Goal: Information Seeking & Learning: Learn about a topic

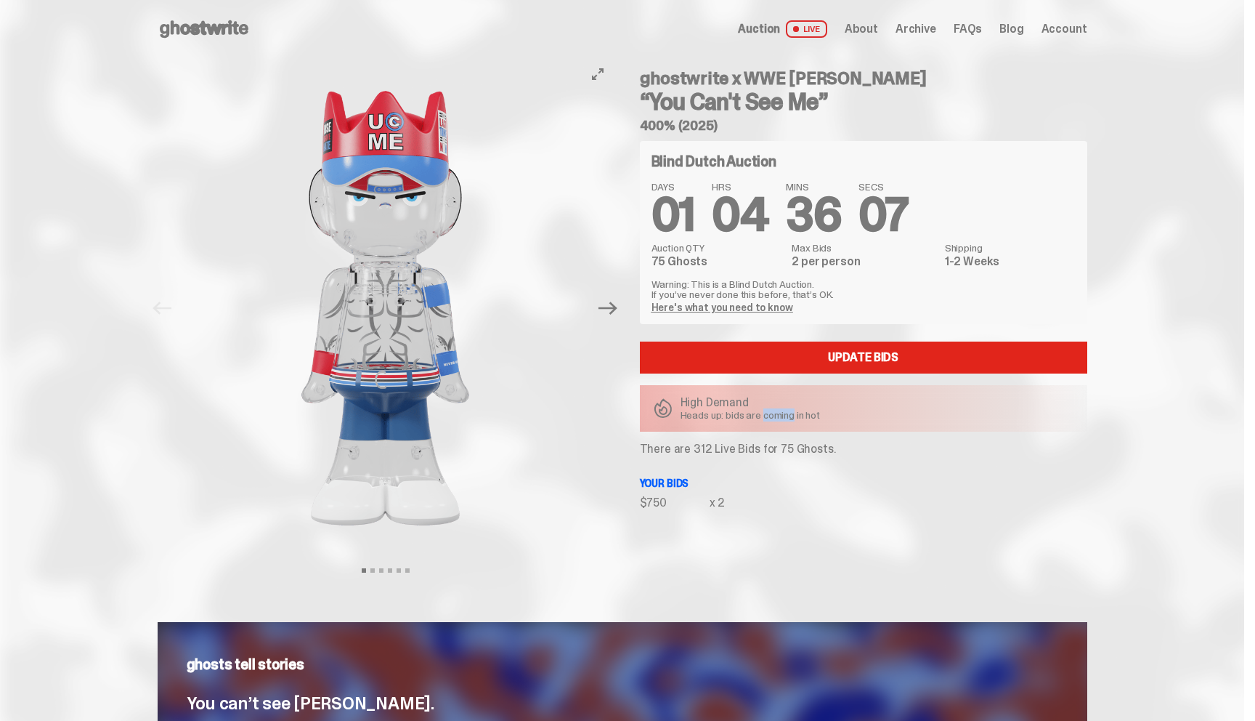
click at [525, 446] on img at bounding box center [386, 308] width 400 height 500
click at [774, 29] on span "Auction" at bounding box center [759, 29] width 42 height 12
click at [205, 35] on icon at bounding box center [204, 28] width 93 height 23
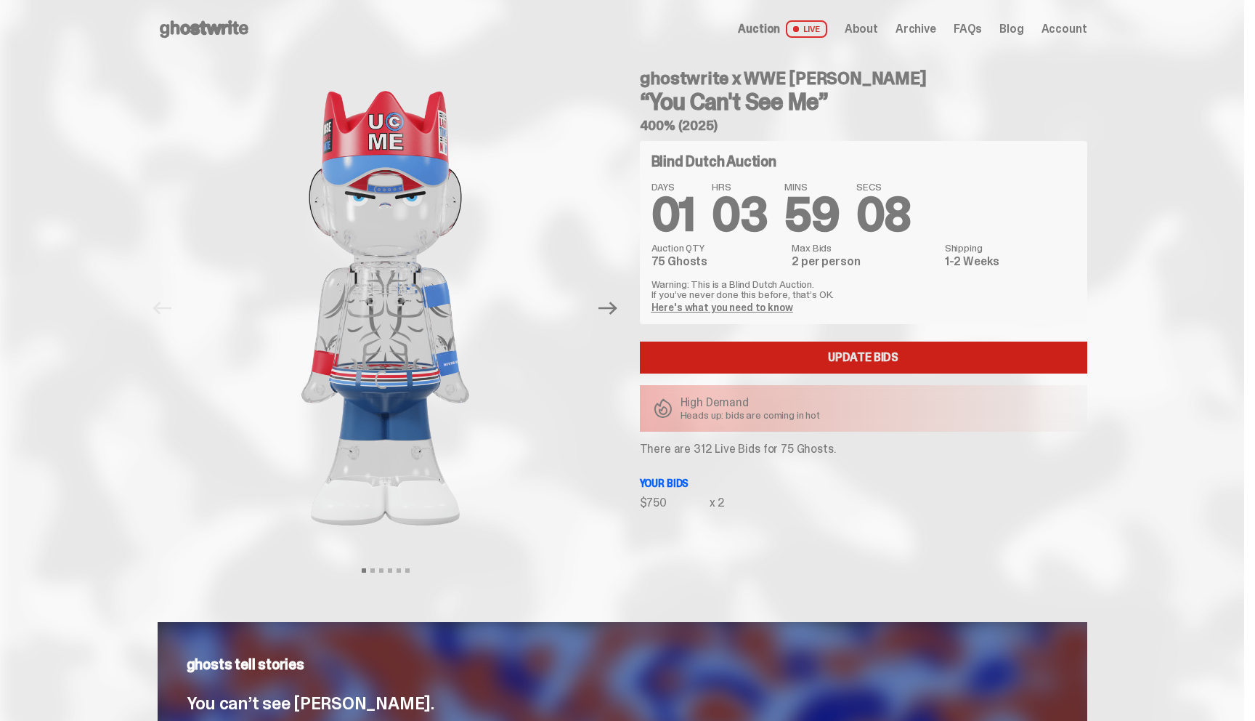
click at [752, 355] on link "Update Bids" at bounding box center [864, 357] width 448 height 32
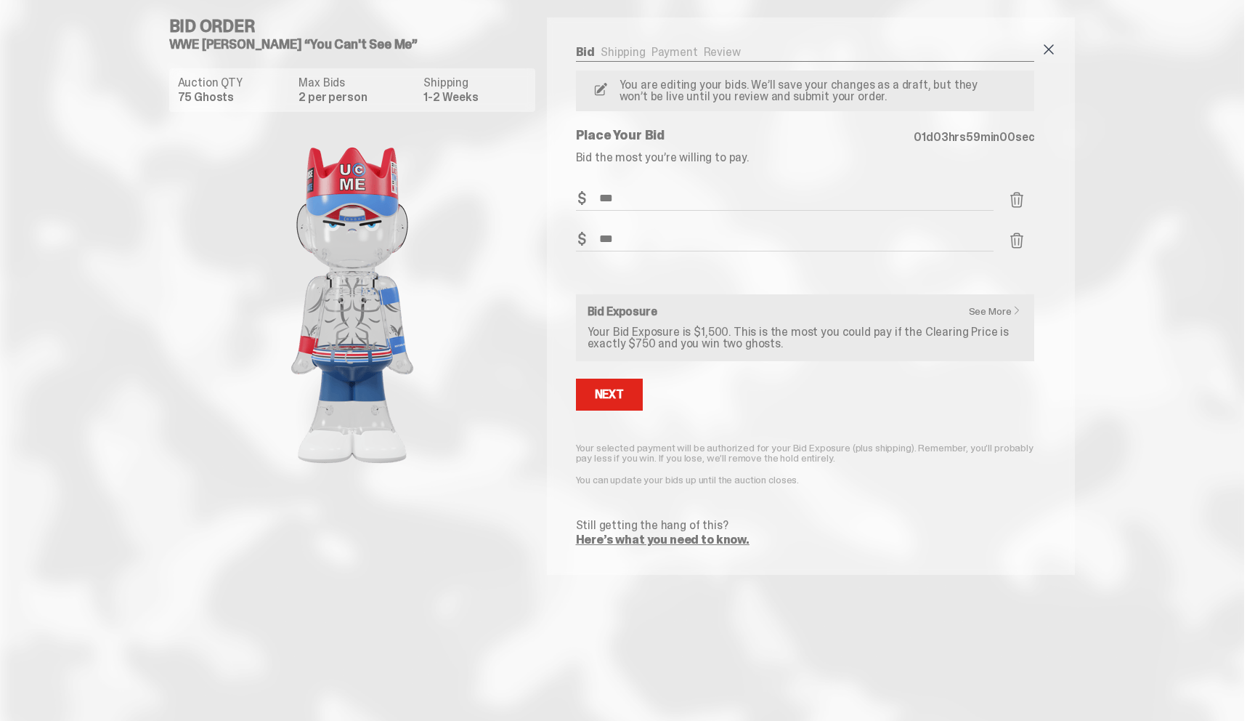
click at [1052, 48] on span at bounding box center [1048, 49] width 17 height 17
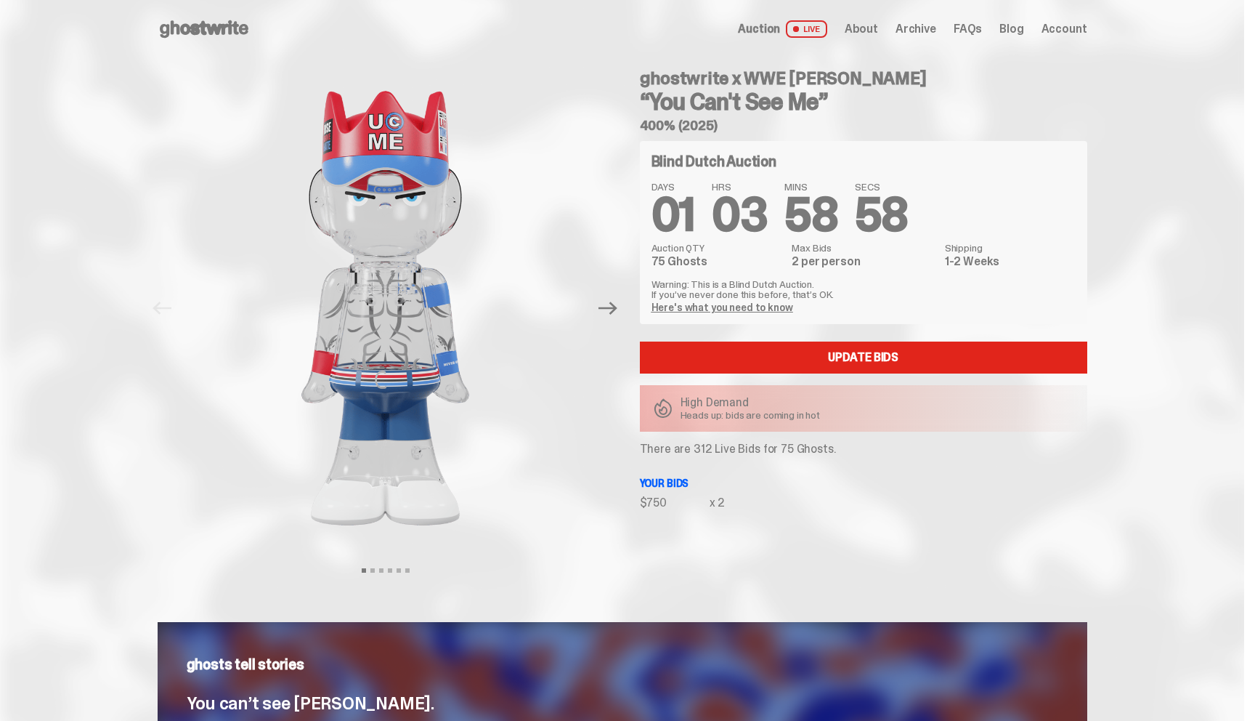
click at [920, 27] on span "Archive" at bounding box center [916, 29] width 41 height 12
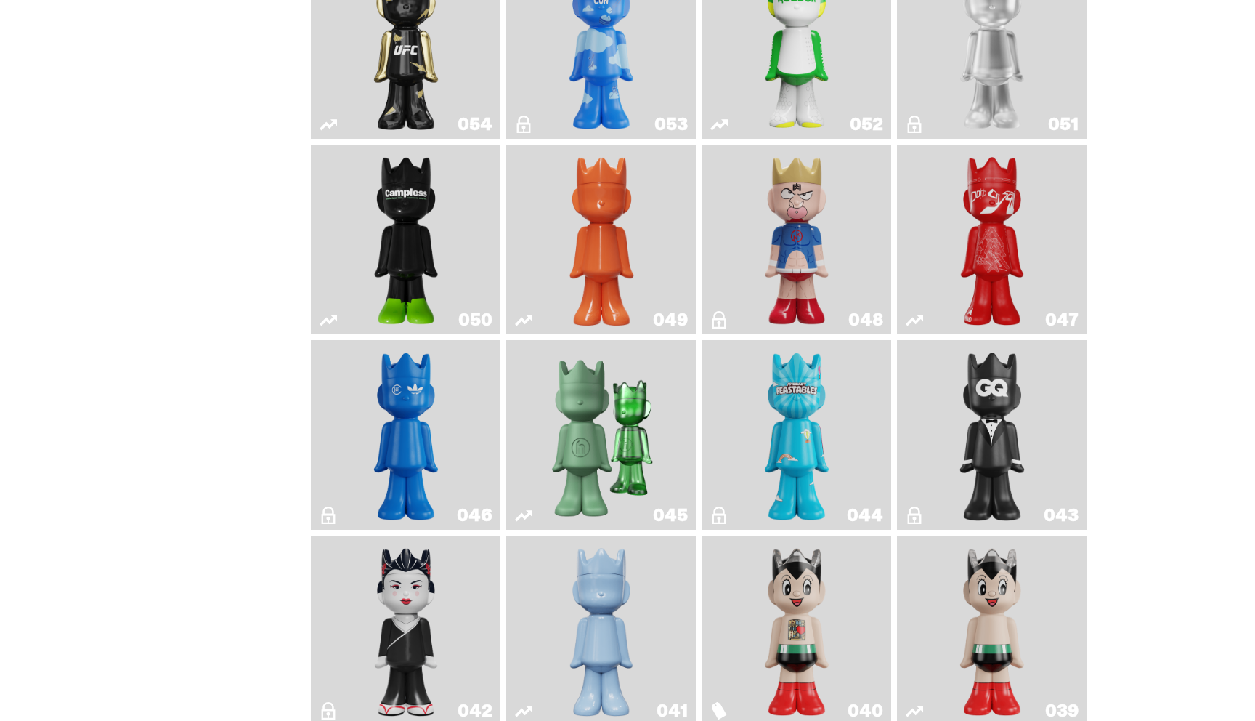
scroll to position [625, 0]
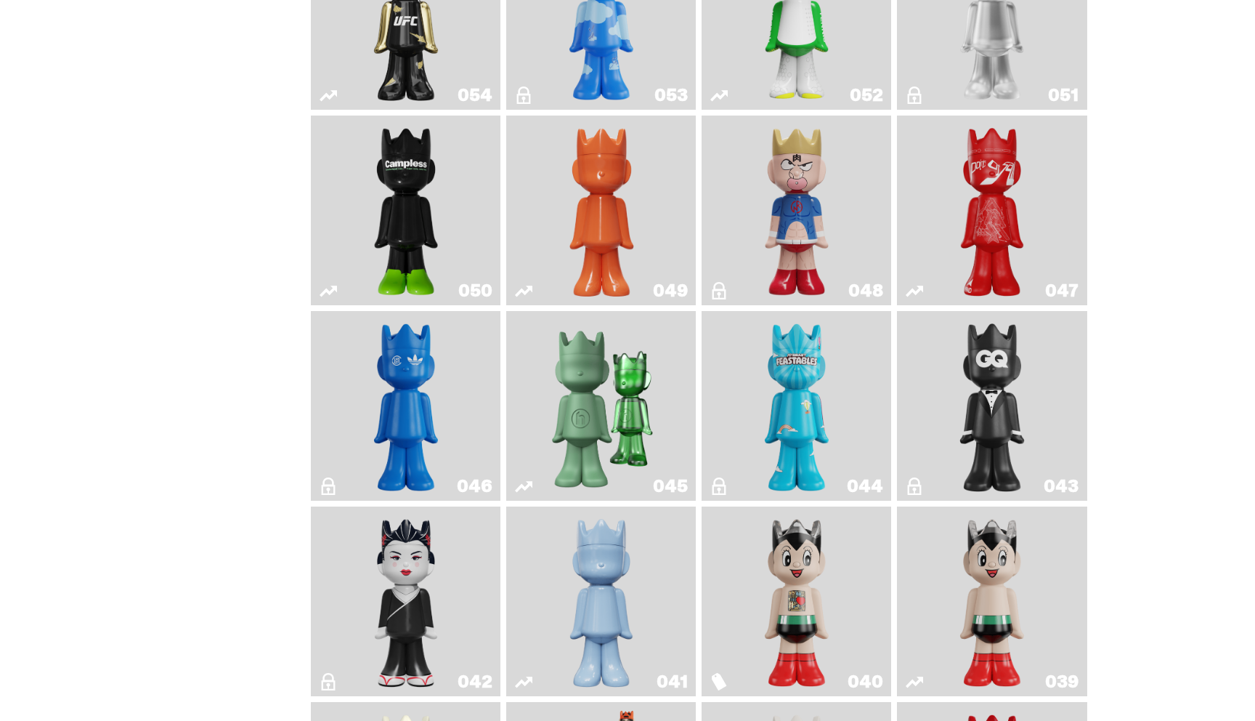
click at [980, 195] on img "Skip" at bounding box center [992, 210] width 77 height 178
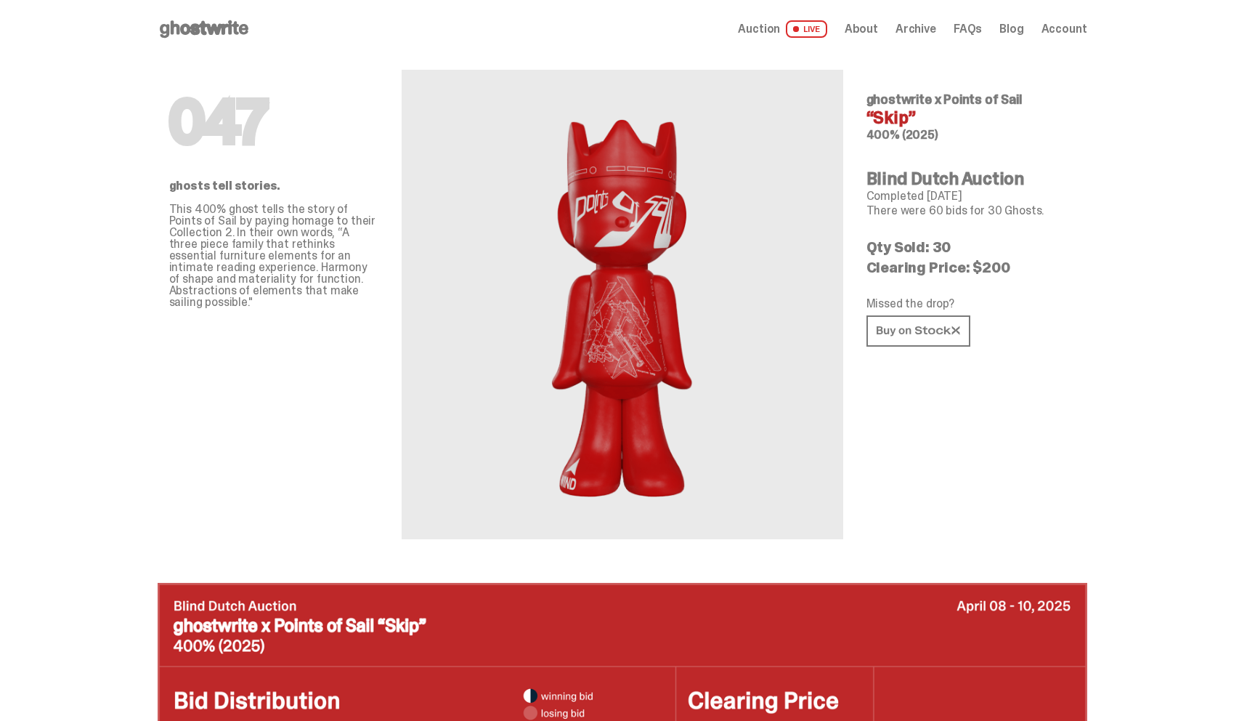
click at [759, 35] on span "Auction" at bounding box center [759, 29] width 42 height 12
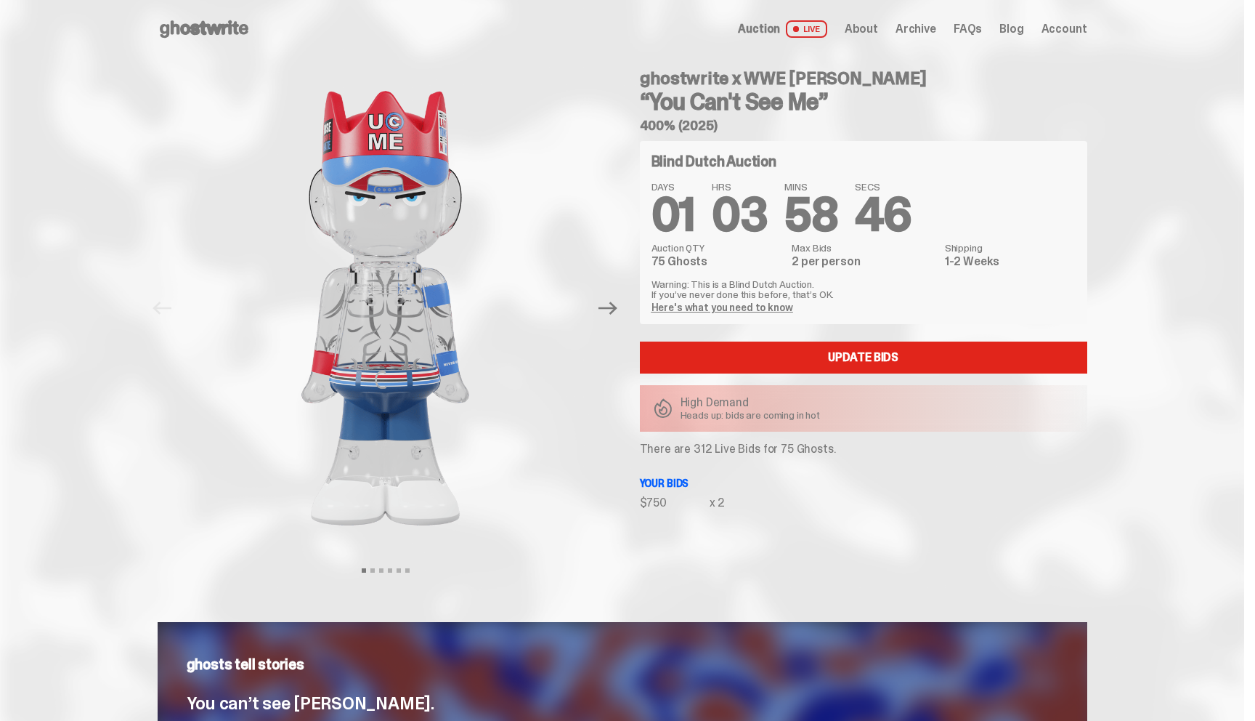
click at [931, 24] on span "Archive" at bounding box center [916, 29] width 41 height 12
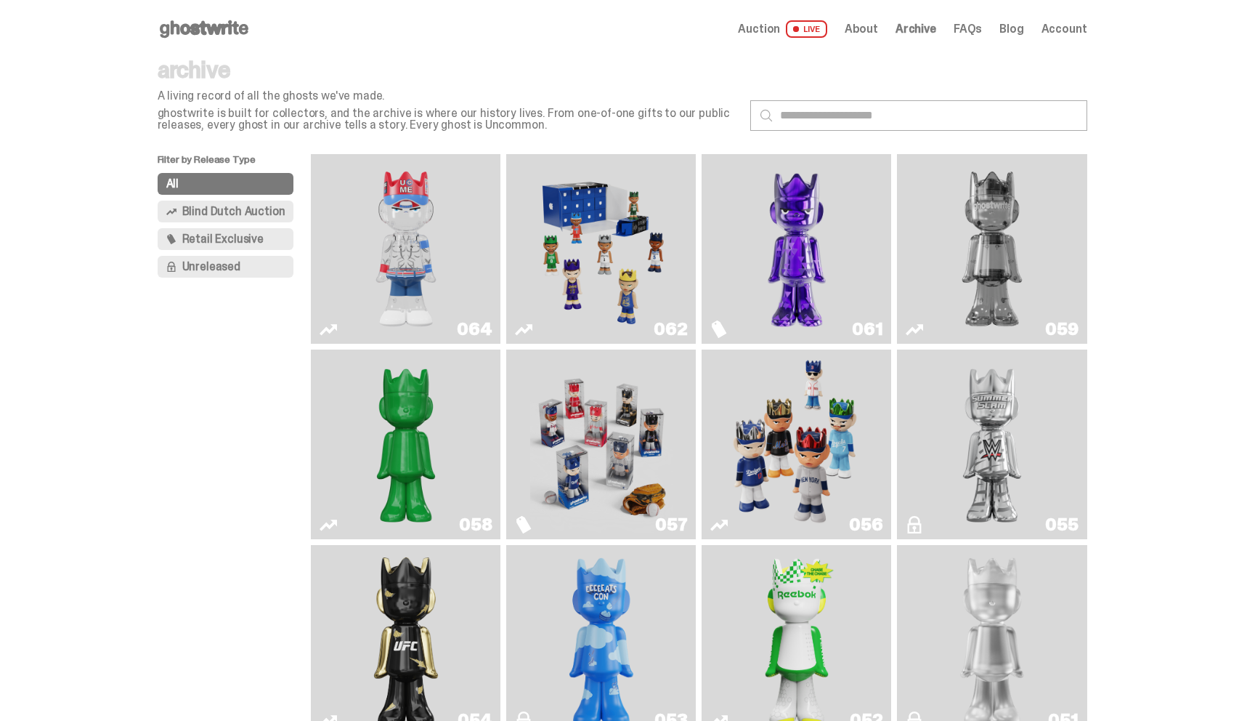
click at [256, 214] on span "Blind Dutch Auction" at bounding box center [233, 212] width 103 height 12
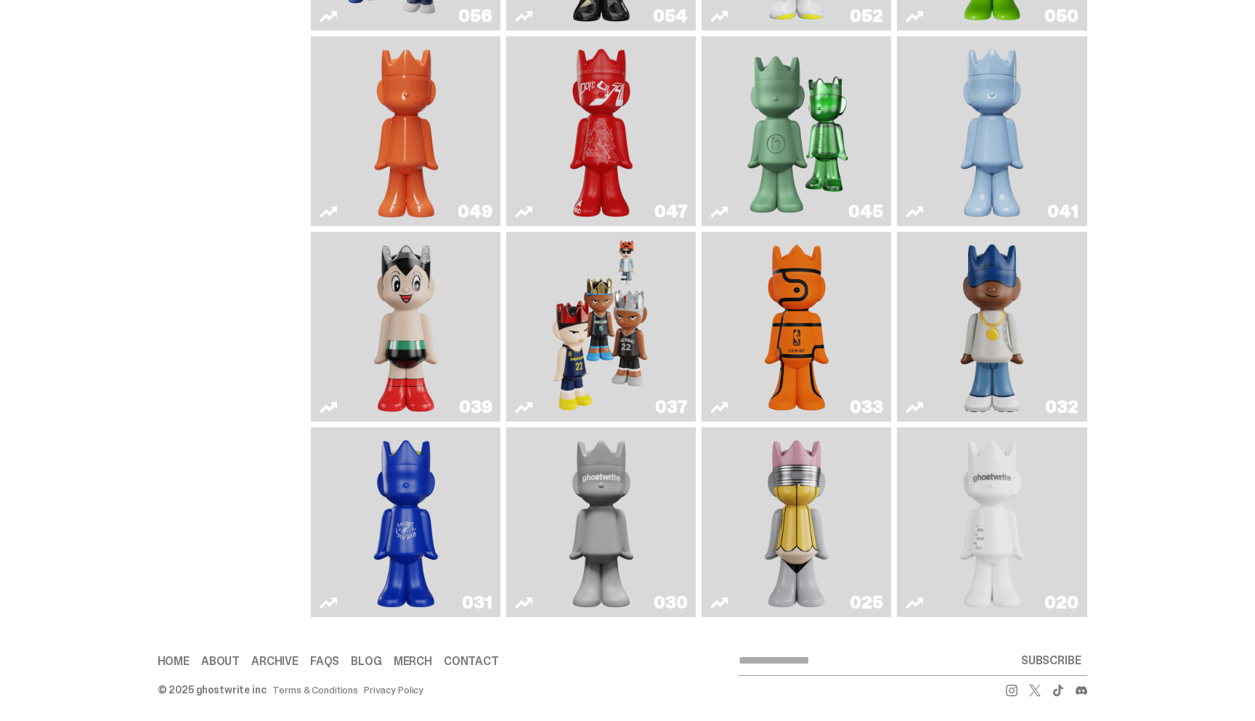
scroll to position [509, 0]
click at [368, 334] on img "Astro Boy" at bounding box center [406, 326] width 77 height 178
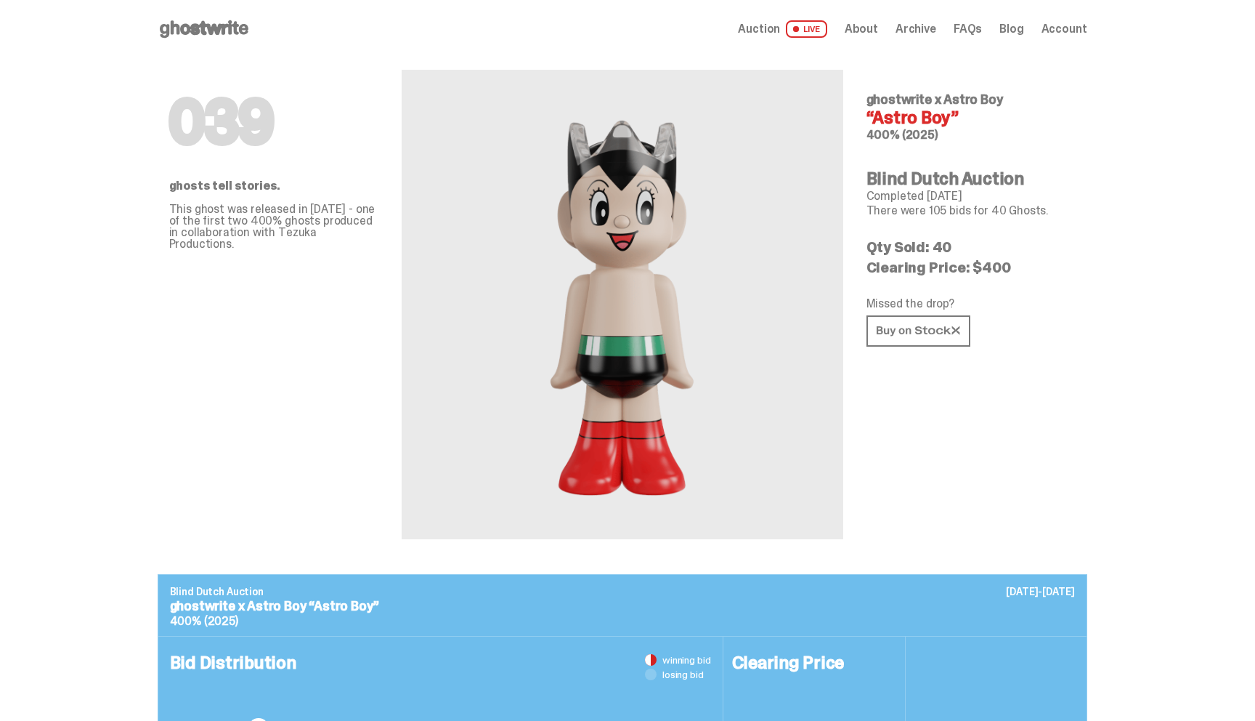
click at [189, 31] on icon at bounding box center [204, 28] width 93 height 23
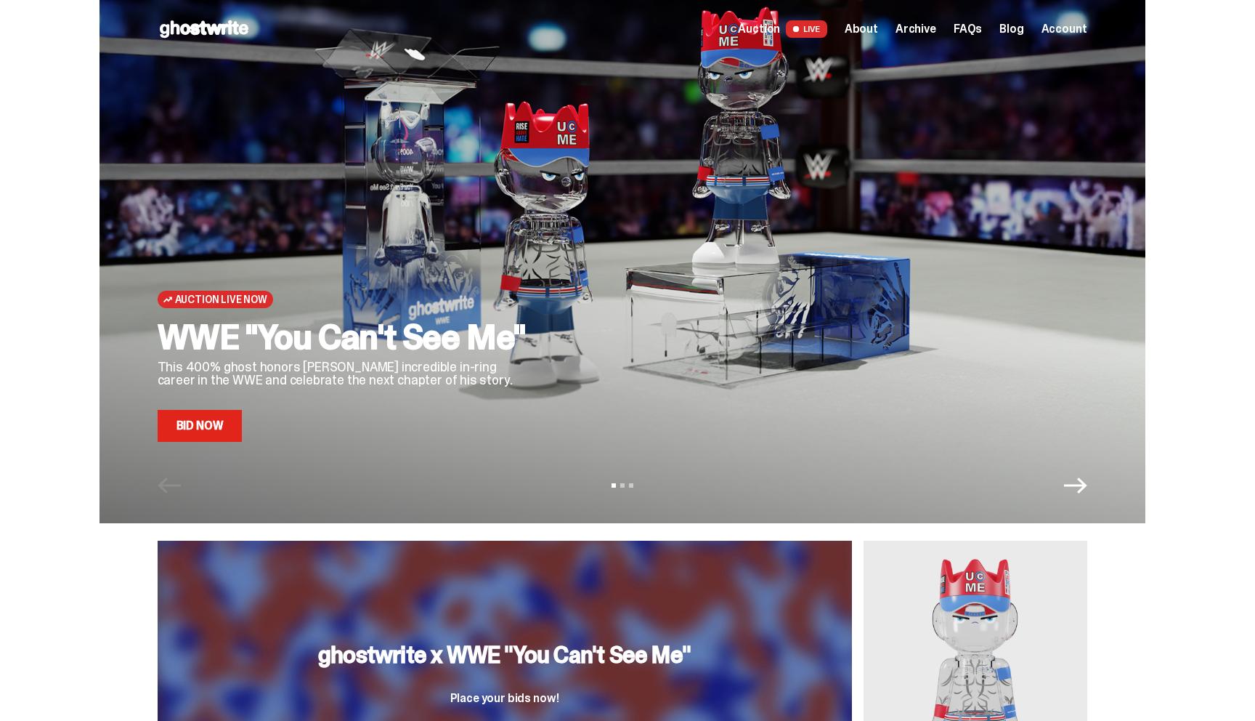
click at [936, 30] on span "Archive" at bounding box center [916, 29] width 41 height 12
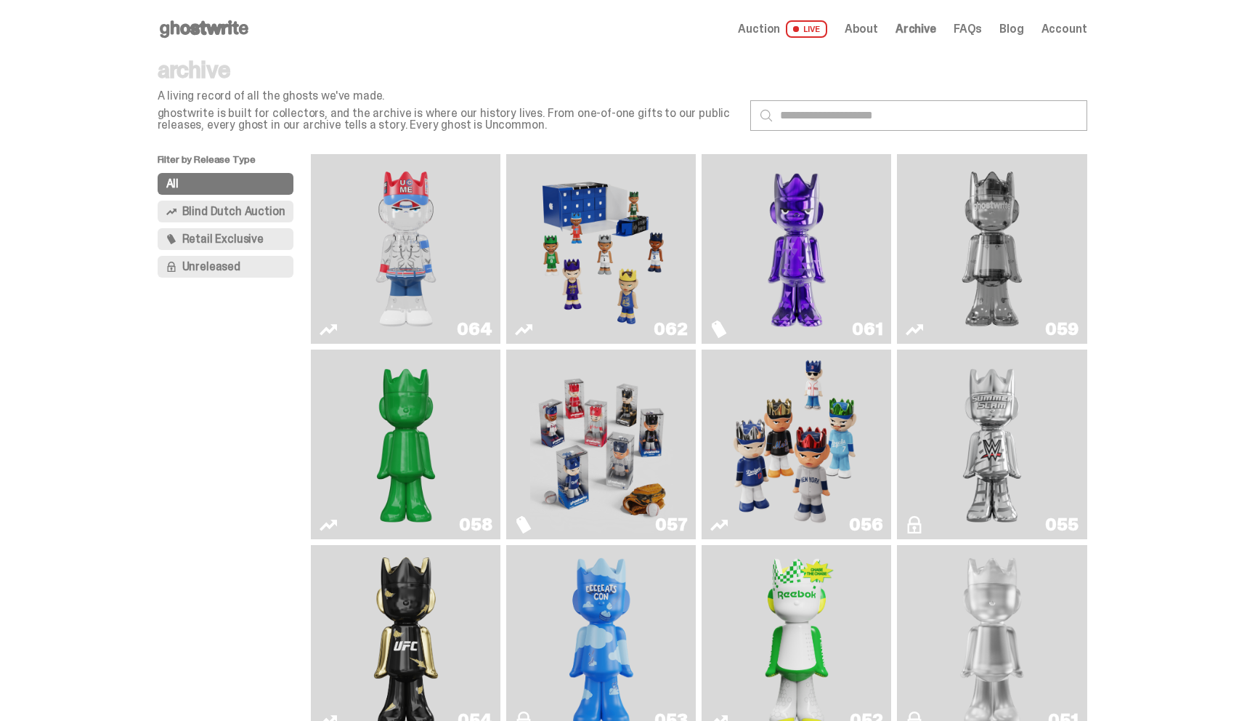
click at [207, 208] on span "Blind Dutch Auction" at bounding box center [233, 212] width 103 height 12
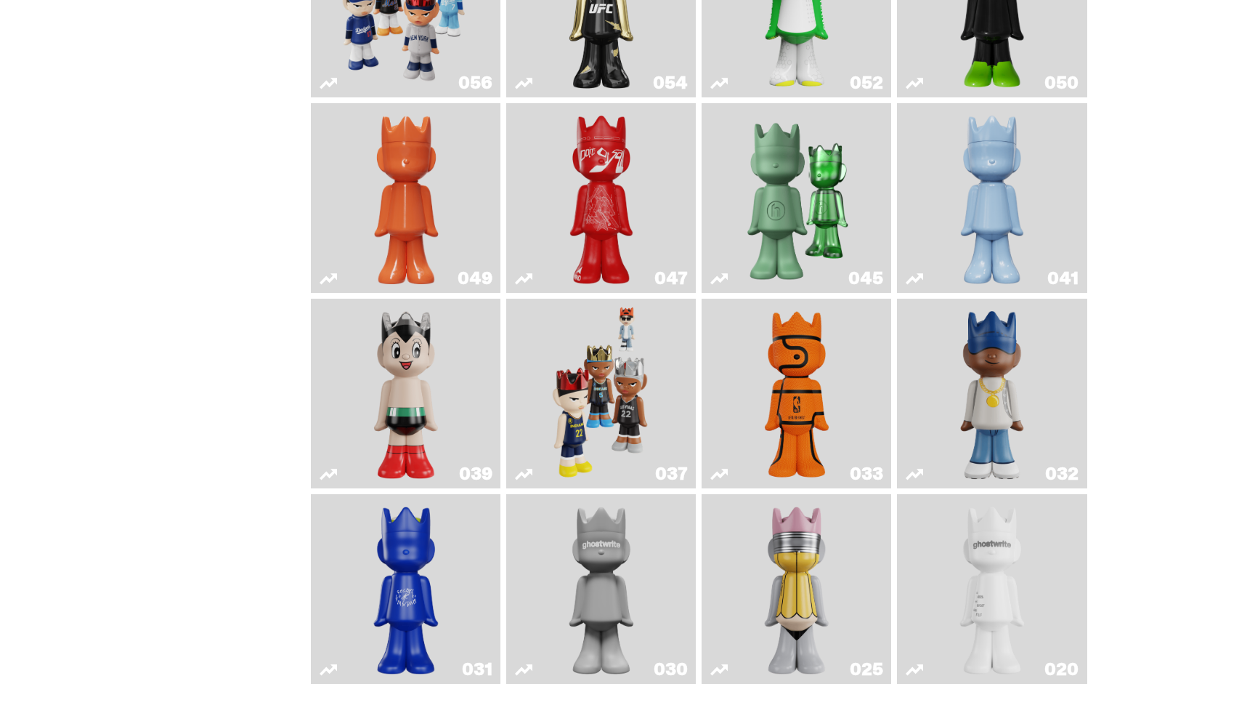
scroll to position [519, 0]
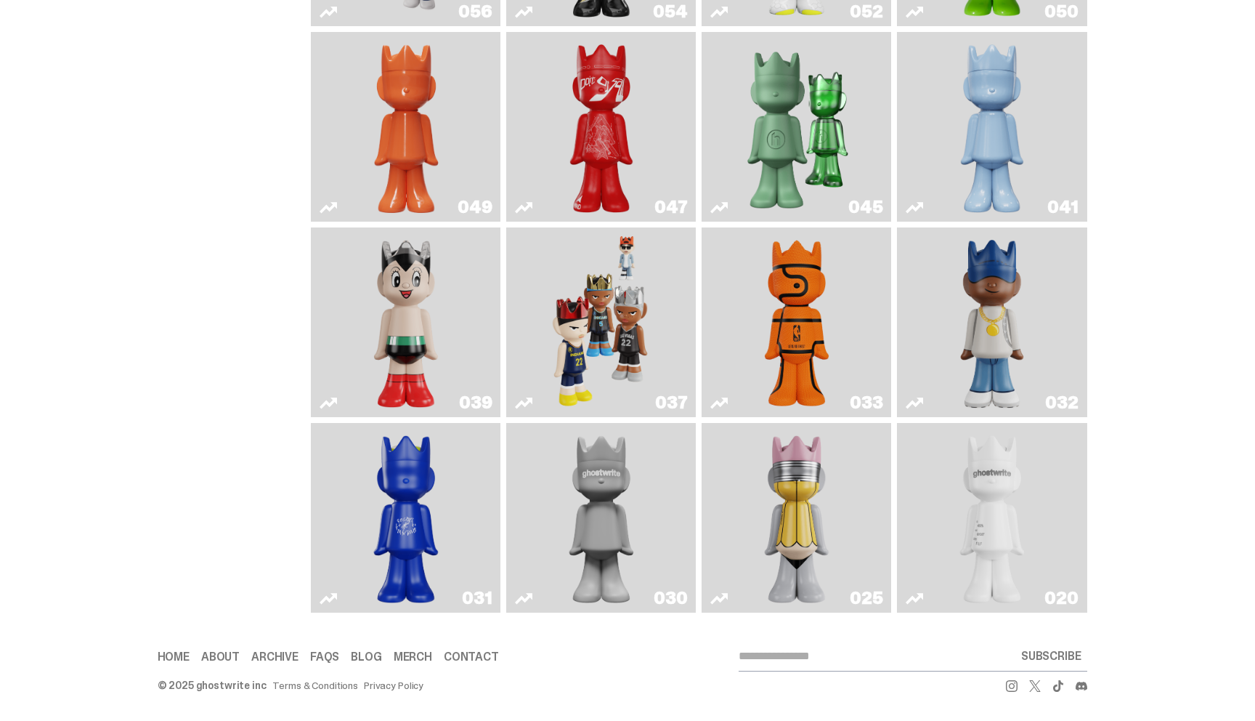
click at [795, 344] on img "Game Ball" at bounding box center [796, 322] width 77 height 178
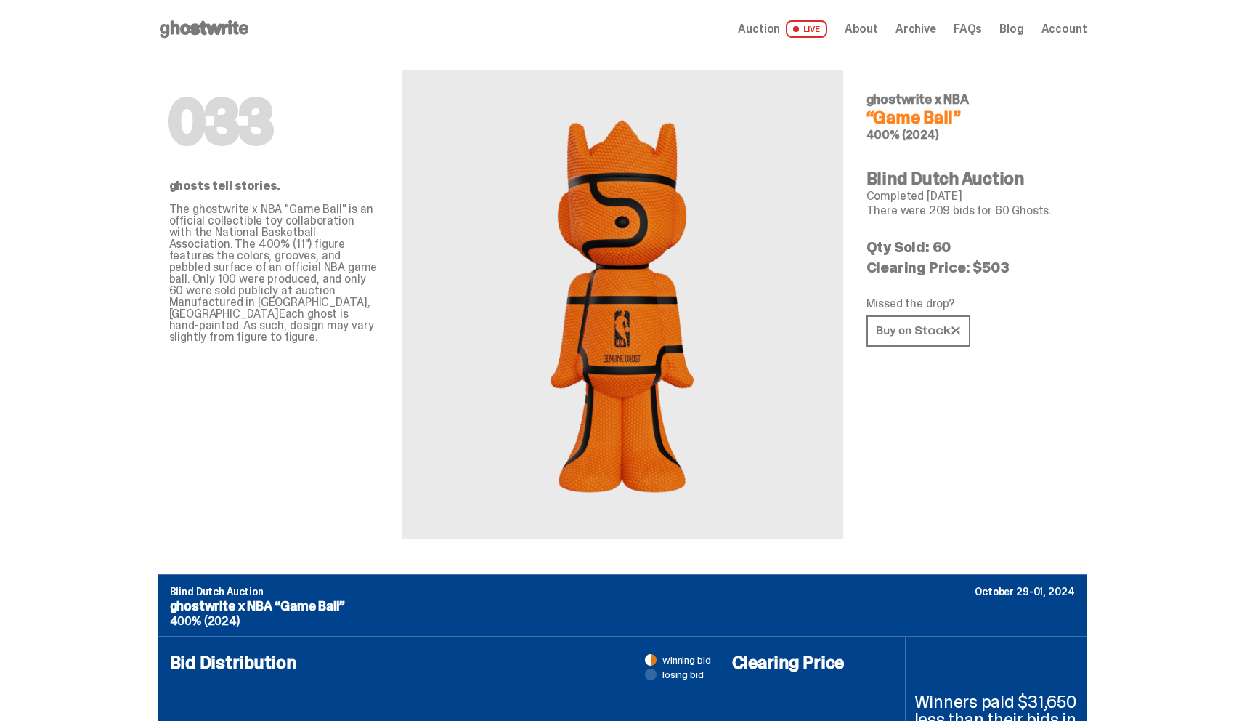
click at [777, 24] on span "Auction" at bounding box center [759, 29] width 42 height 12
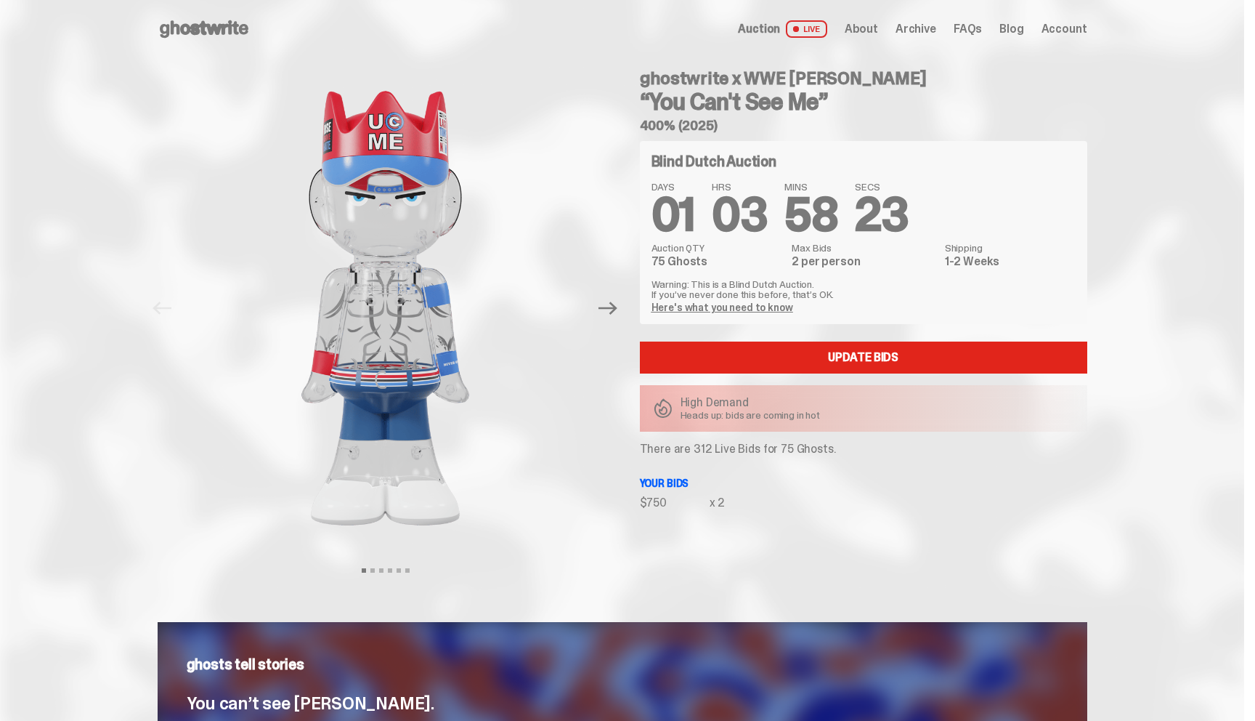
click at [947, 26] on div "Auction LIVE About Archive FAQs Blog Account" at bounding box center [912, 28] width 349 height 17
click at [930, 30] on span "Archive" at bounding box center [916, 29] width 41 height 12
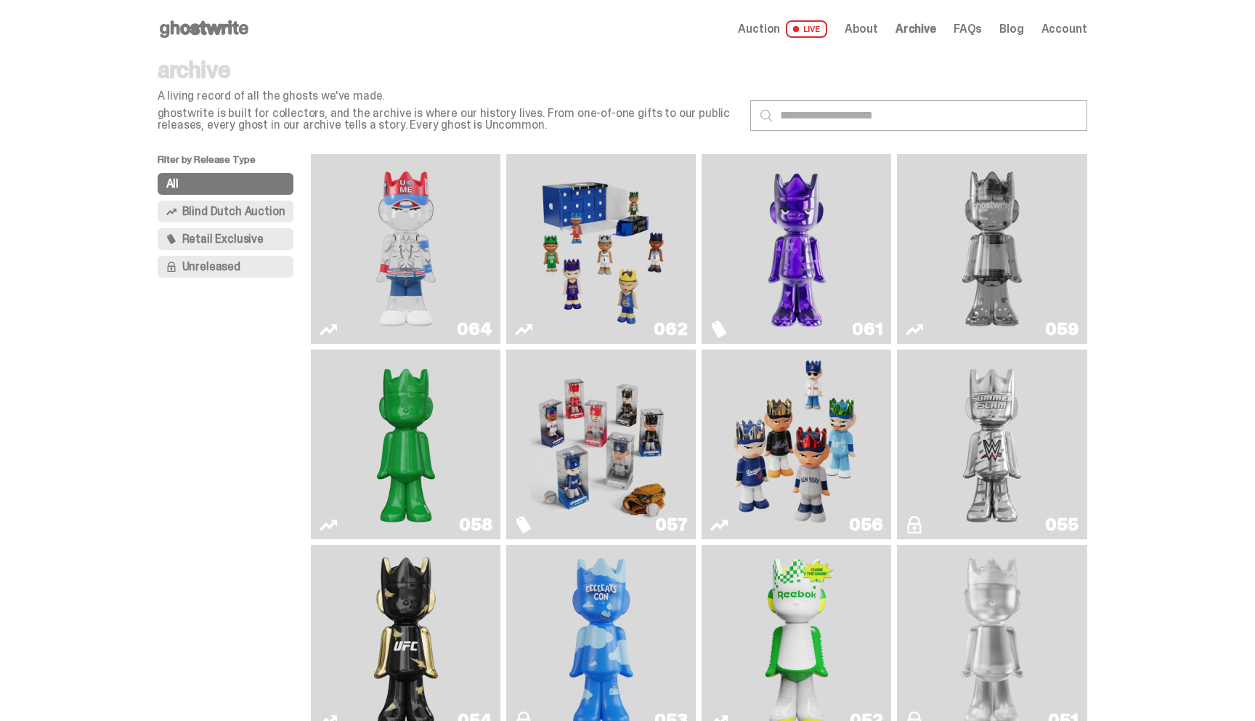
click at [222, 214] on span "Blind Dutch Auction" at bounding box center [233, 212] width 103 height 12
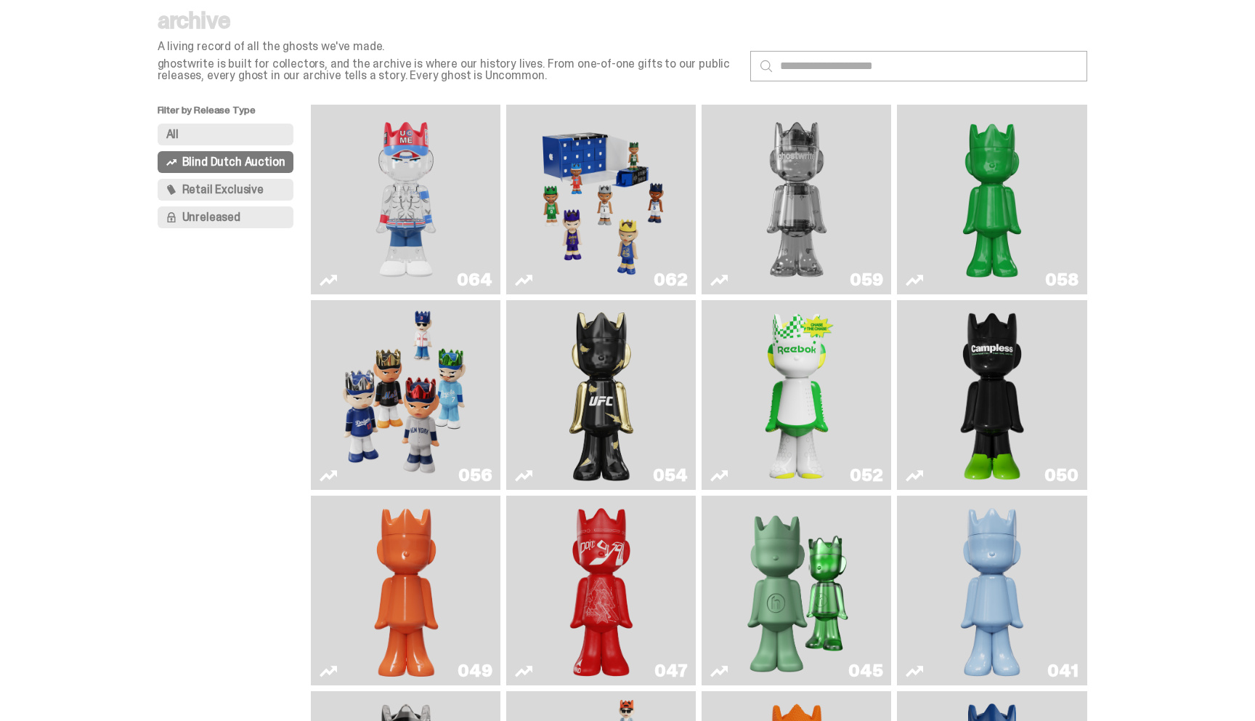
scroll to position [68, 0]
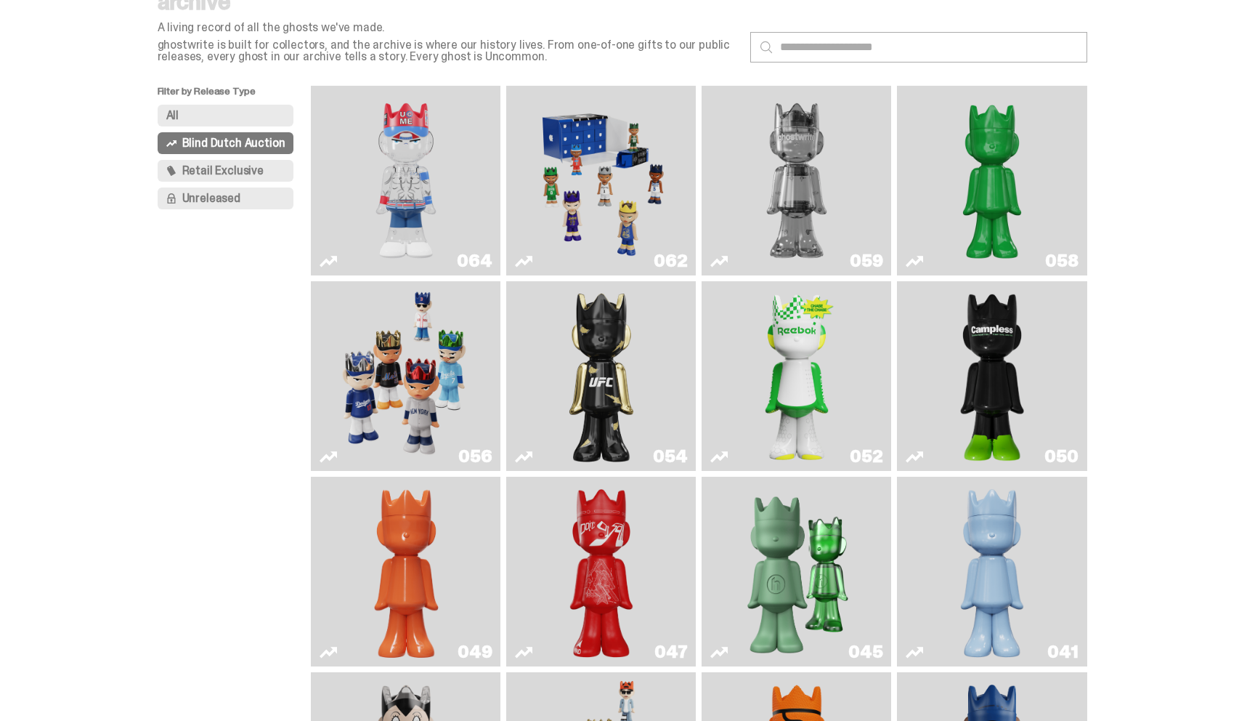
click at [822, 190] on img "Two" at bounding box center [797, 181] width 142 height 178
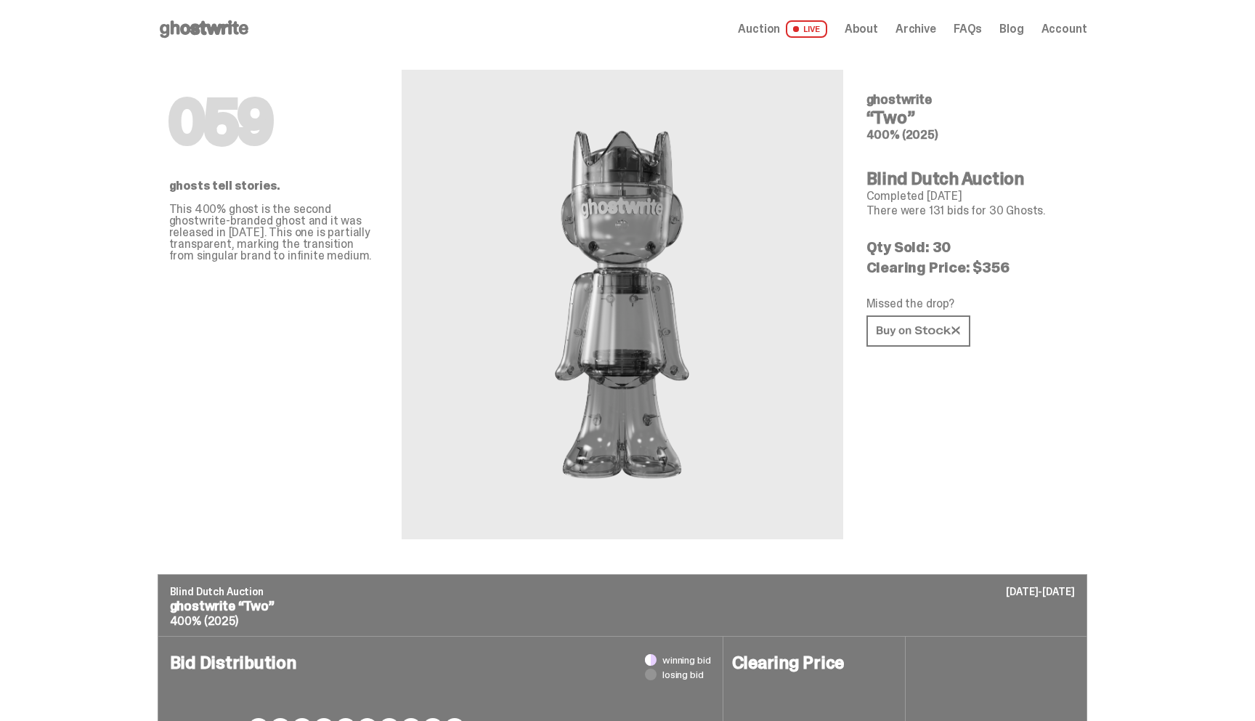
click at [917, 30] on span "Archive" at bounding box center [916, 29] width 41 height 12
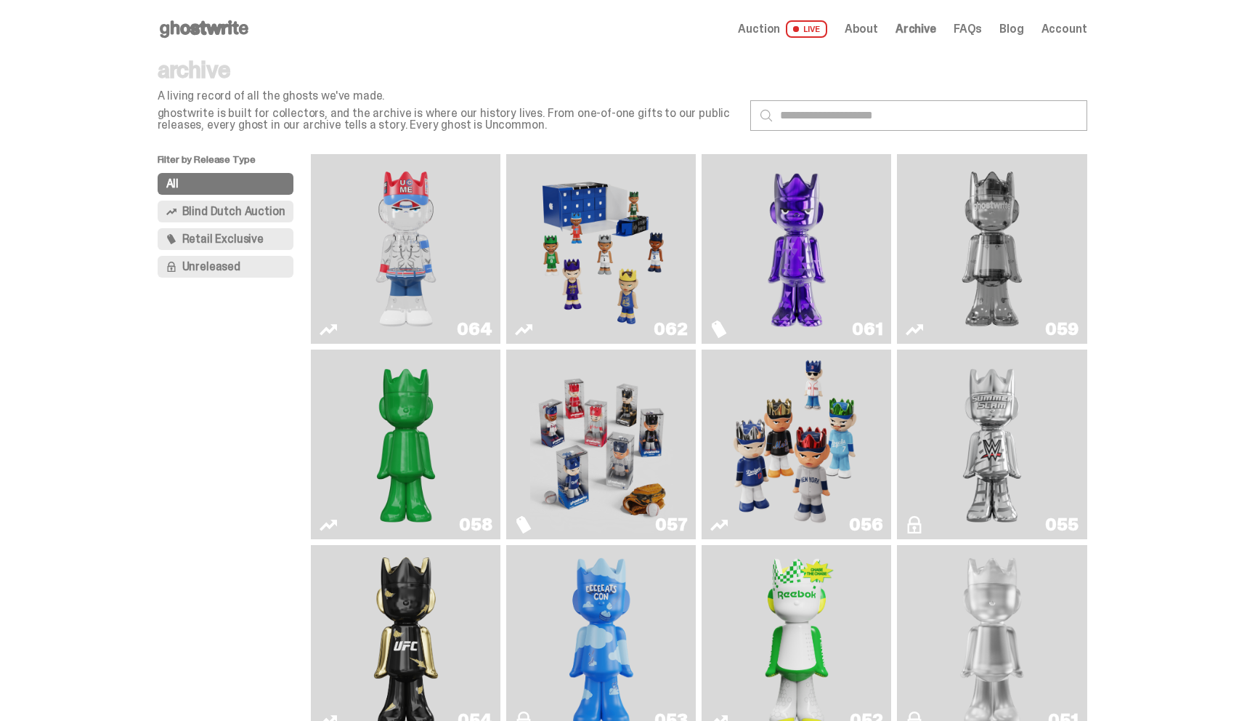
click at [240, 222] on div "All Blind Dutch Auction Retail Exclusive Unreleased" at bounding box center [235, 228] width 154 height 110
click at [243, 213] on span "Blind Dutch Auction" at bounding box center [233, 212] width 103 height 12
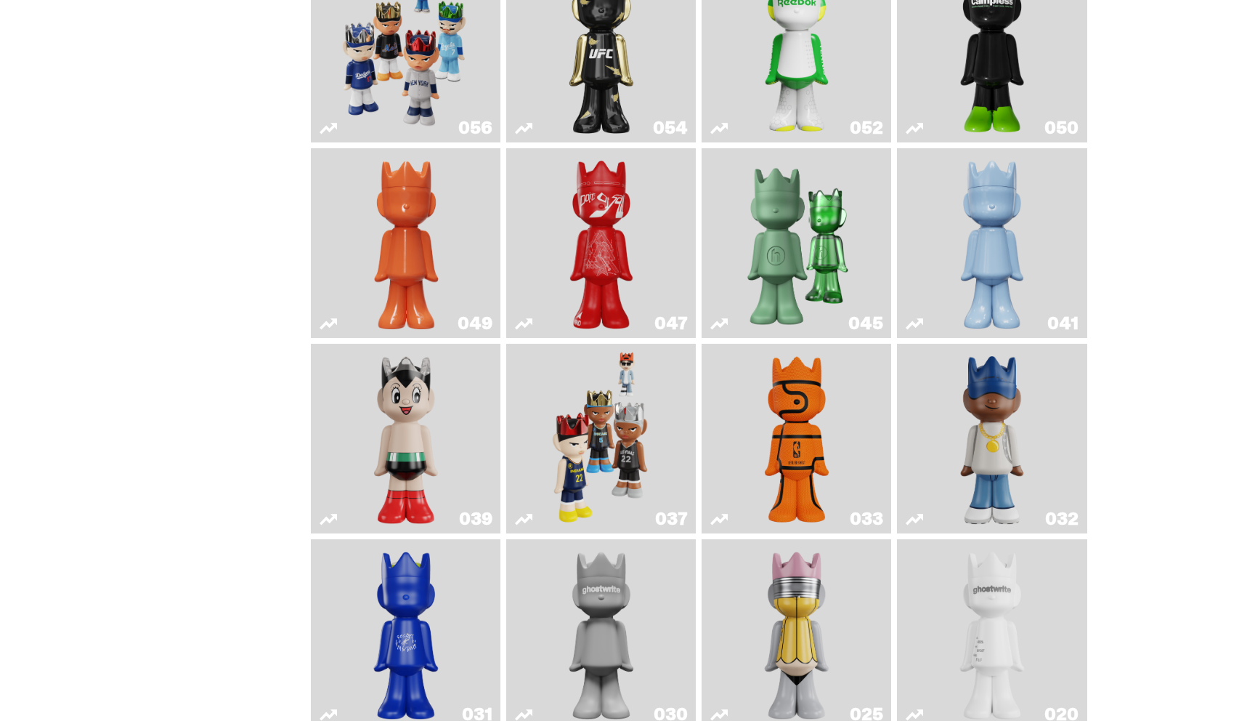
scroll to position [519, 0]
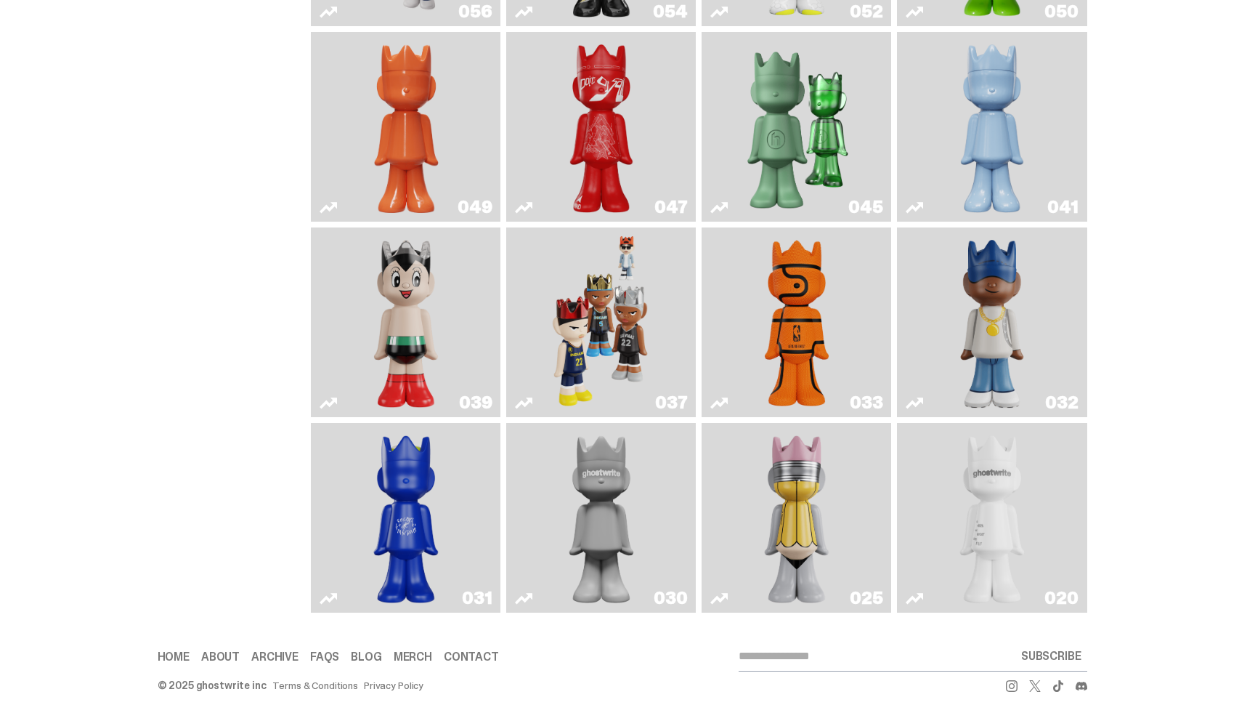
click at [589, 501] on img "One" at bounding box center [601, 518] width 100 height 178
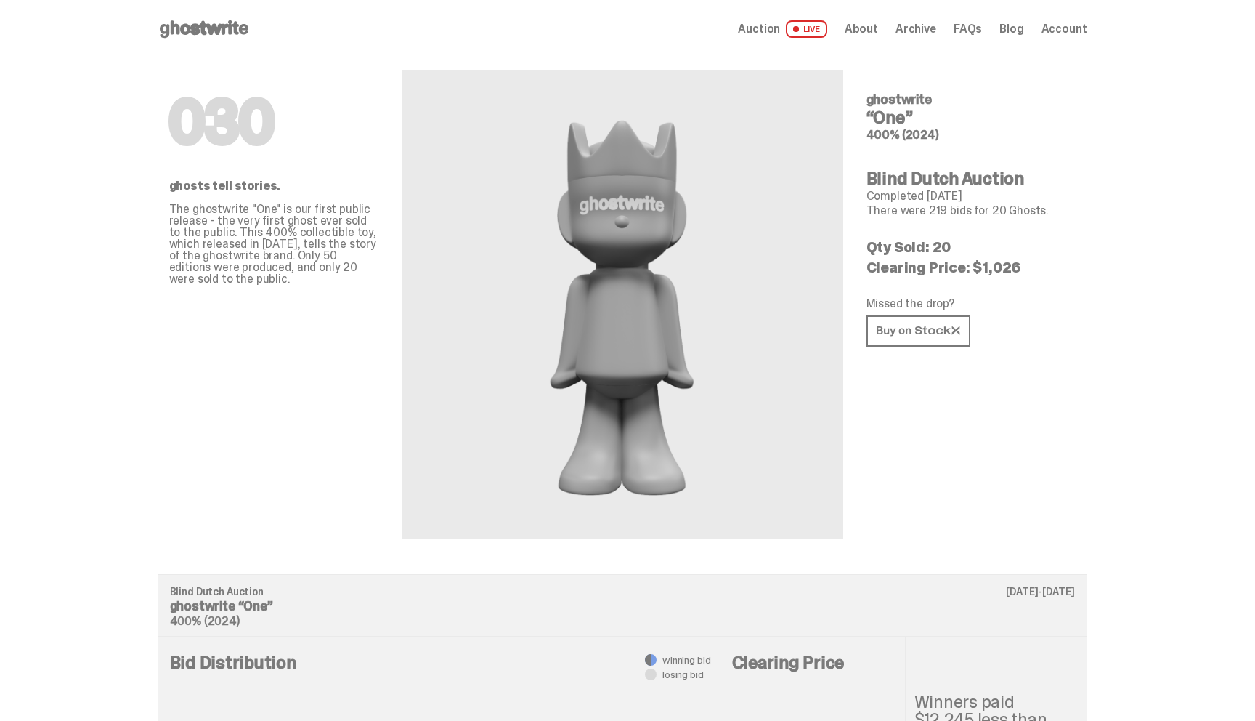
click at [218, 30] on use at bounding box center [204, 28] width 89 height 17
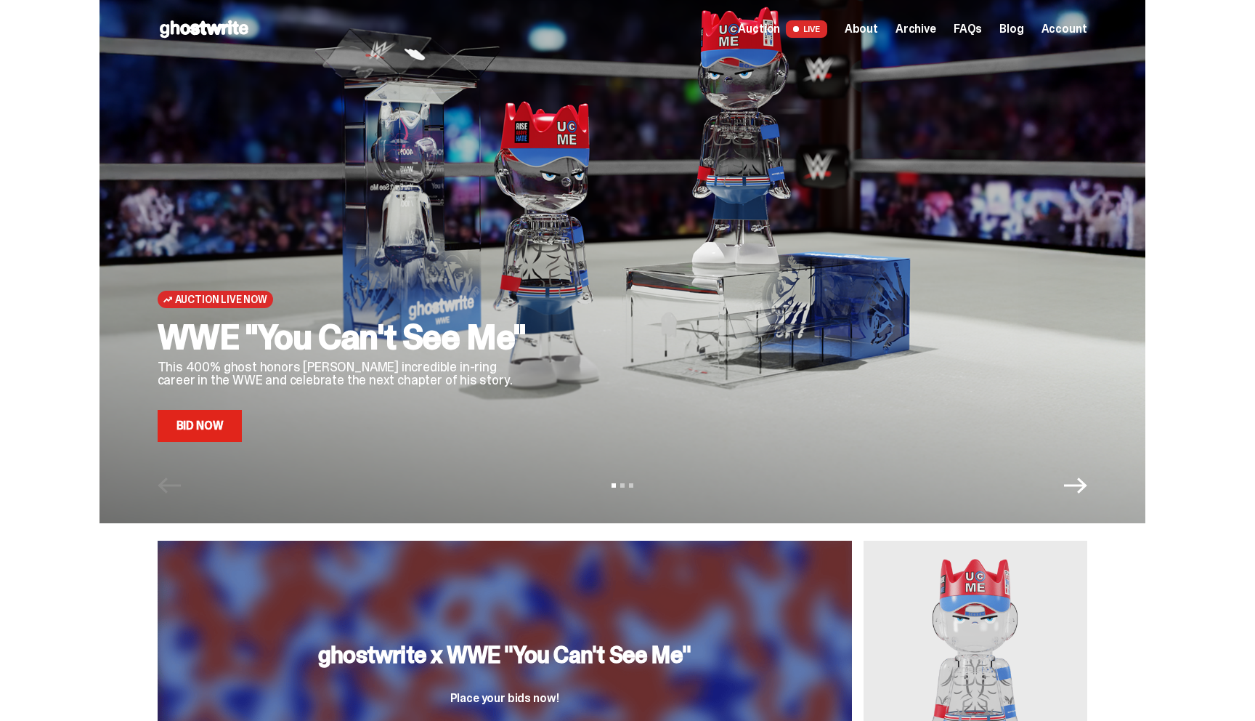
click at [1080, 477] on icon "Next" at bounding box center [1075, 485] width 23 height 23
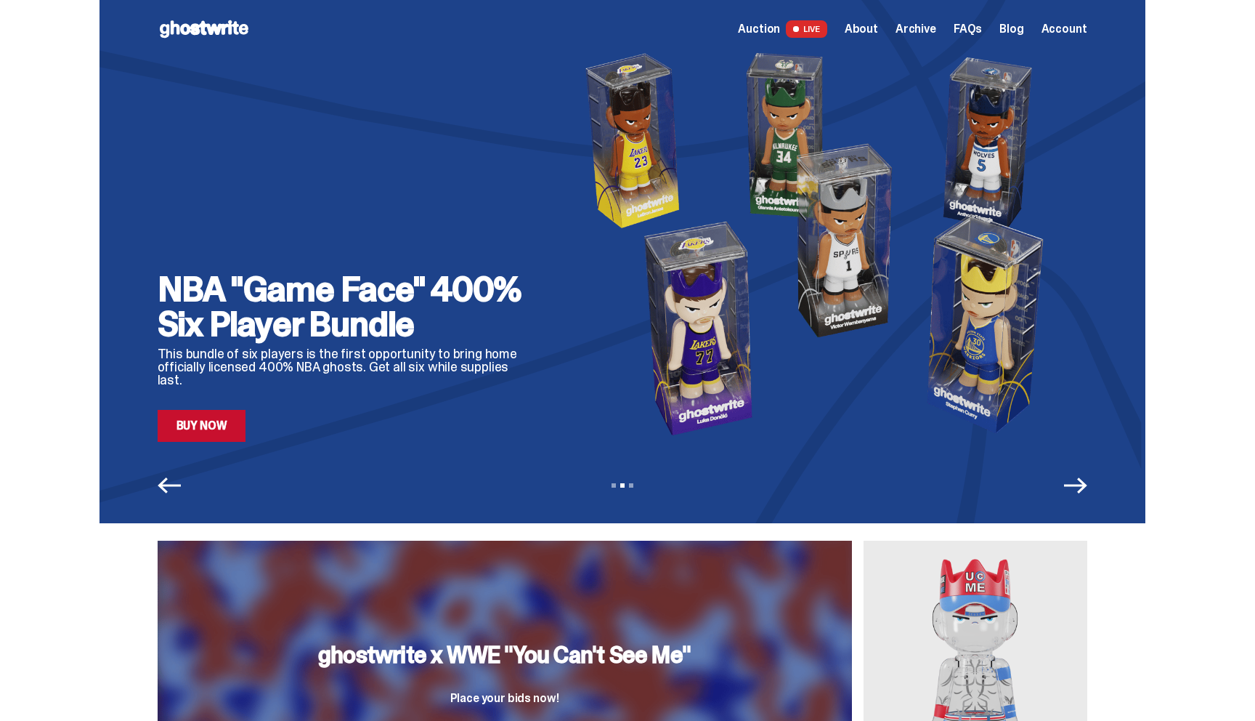
click at [1080, 480] on icon "Next" at bounding box center [1075, 485] width 23 height 23
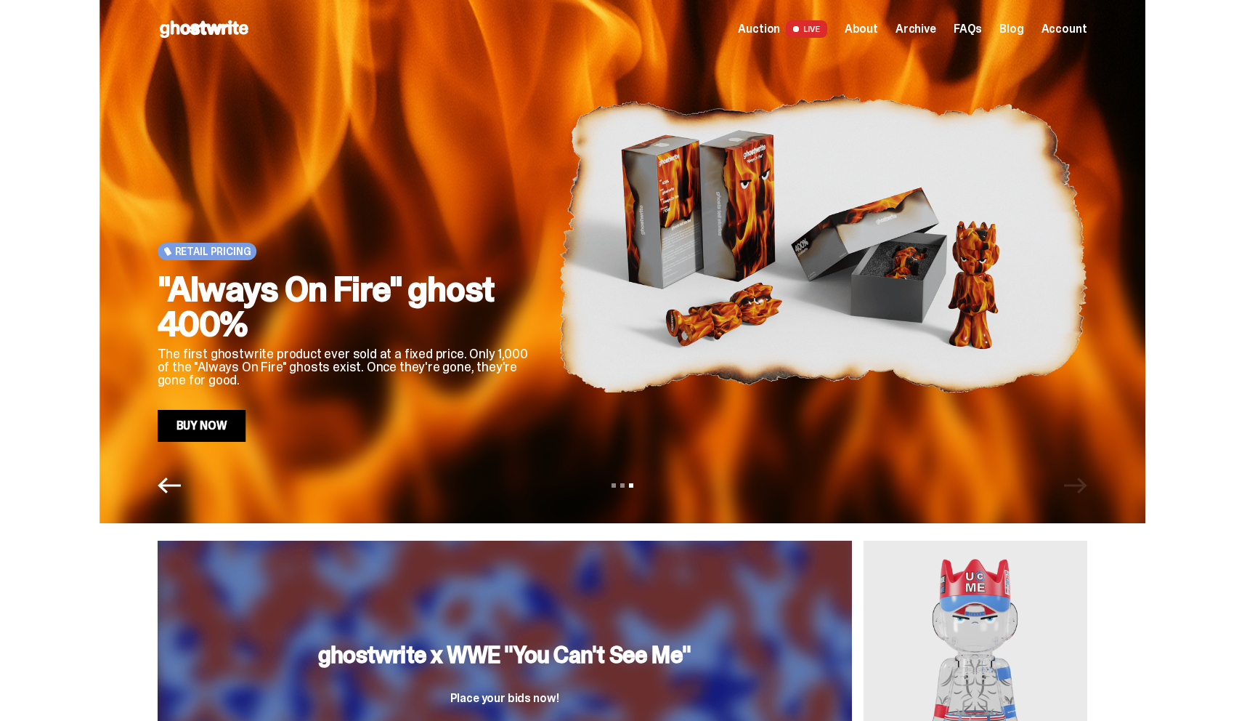
click at [1080, 480] on div "View slide 1 View slide 2 View slide 3" at bounding box center [623, 485] width 1046 height 23
click at [171, 490] on icon "Previous" at bounding box center [169, 485] width 23 height 23
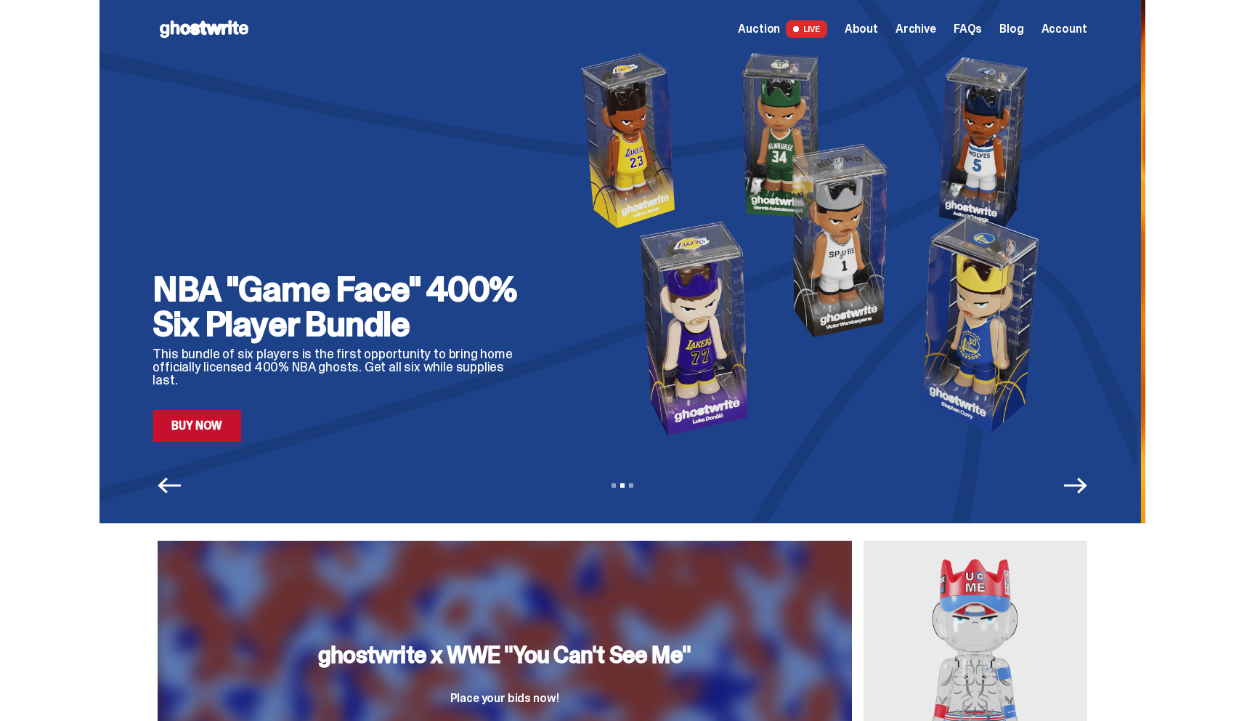
click at [171, 490] on icon "Previous" at bounding box center [169, 485] width 23 height 23
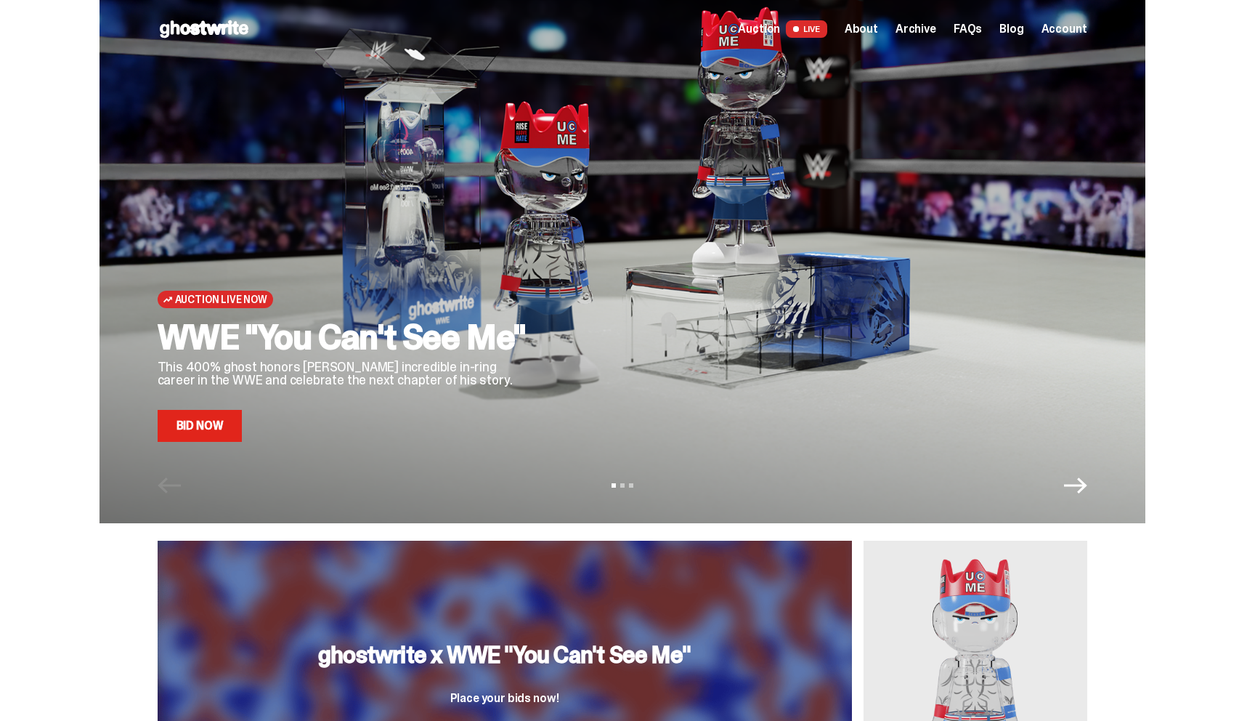
click at [217, 25] on use at bounding box center [204, 28] width 89 height 17
